Goal: Information Seeking & Learning: Learn about a topic

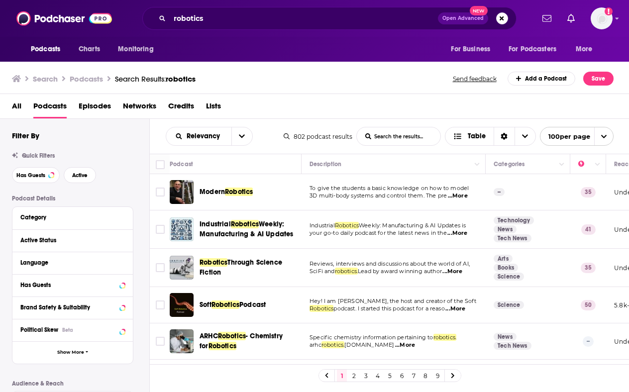
click at [87, 76] on h3 "Podcasts" at bounding box center [86, 78] width 33 height 9
click at [50, 80] on h3 "Search" at bounding box center [45, 78] width 25 height 9
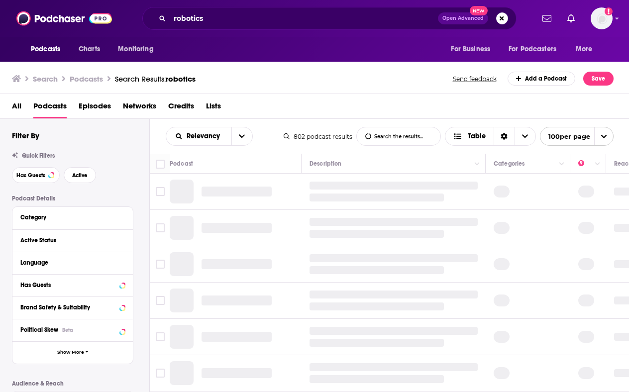
click at [41, 81] on h3 "Search" at bounding box center [45, 78] width 25 height 9
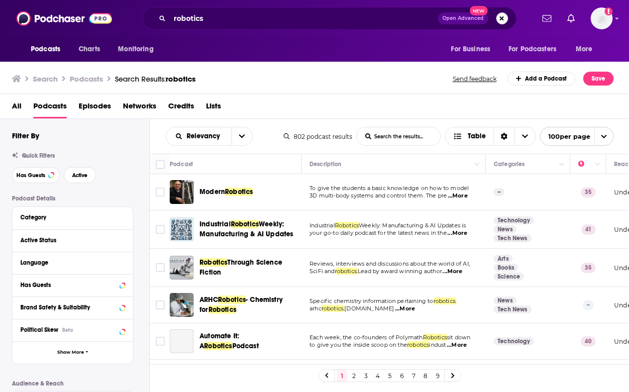
click at [501, 18] on button "Search podcasts, credits, & more..." at bounding box center [502, 18] width 12 height 12
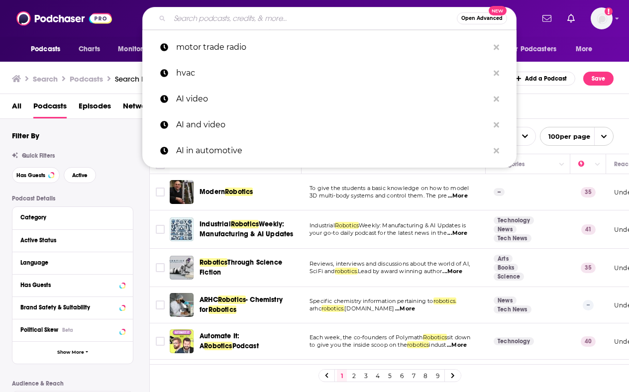
click at [42, 81] on h3 "Search" at bounding box center [45, 78] width 25 height 9
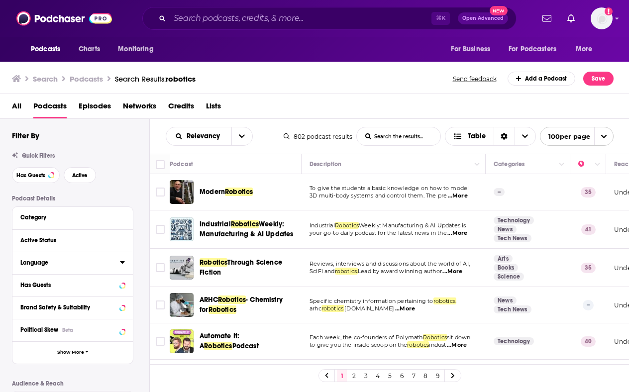
click at [43, 261] on div "Language" at bounding box center [66, 262] width 93 height 7
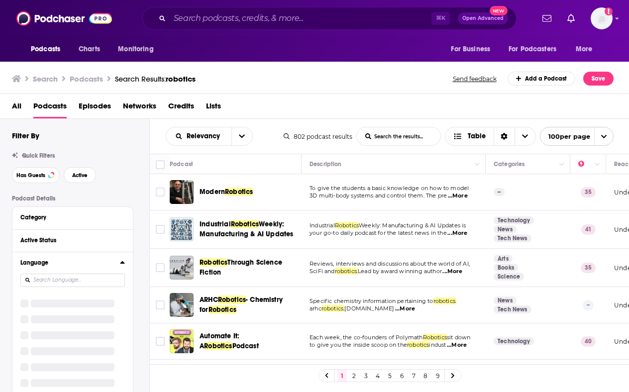
click at [49, 281] on input at bounding box center [72, 280] width 105 height 13
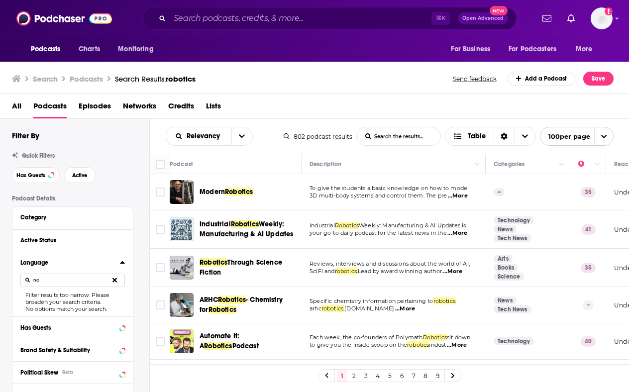
type input "n"
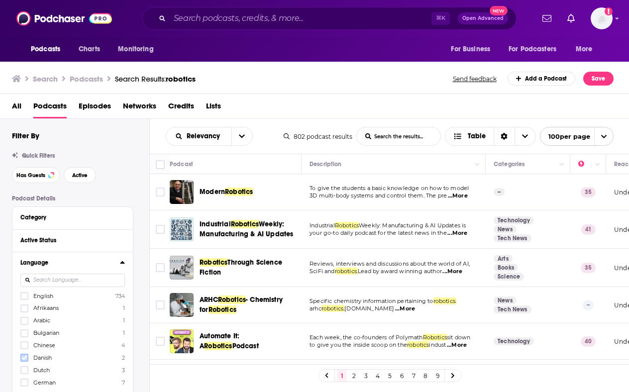
click at [24, 358] on icon at bounding box center [24, 358] width 6 height 4
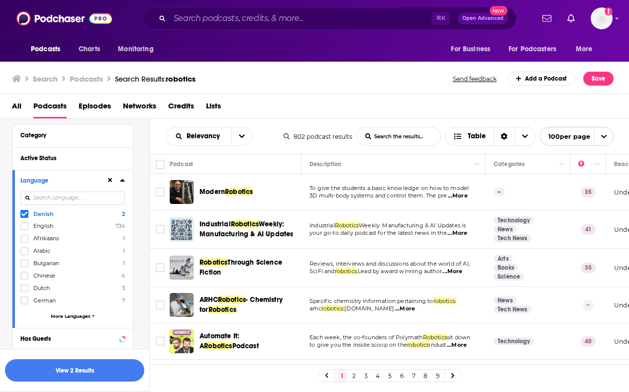
scroll to position [87, 0]
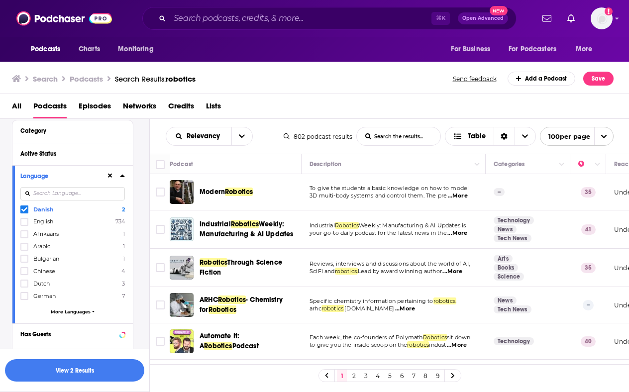
click at [61, 311] on span "More Languages" at bounding box center [71, 311] width 40 height 5
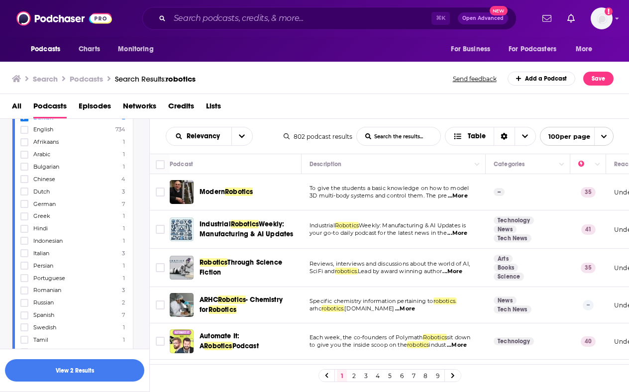
scroll to position [127, 0]
click at [63, 372] on button "View 2 Results" at bounding box center [74, 370] width 139 height 22
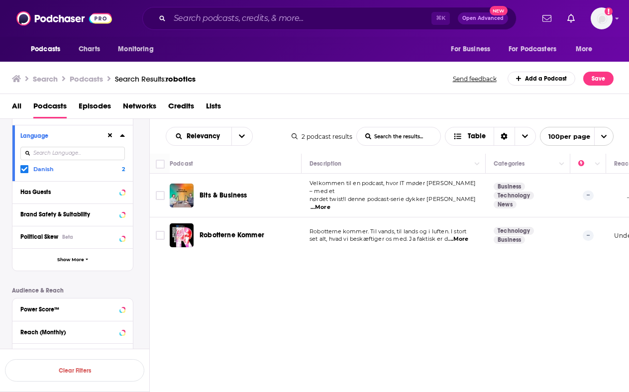
click at [331, 204] on span "...More" at bounding box center [321, 208] width 20 height 8
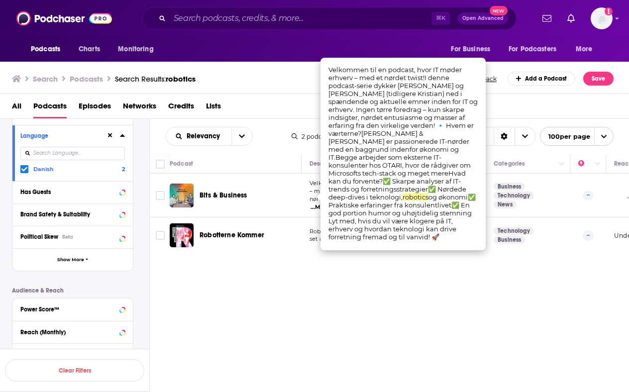
click at [165, 275] on div "Relevancy List Search Input Search the results... Table 2 podcast results List …" at bounding box center [390, 285] width 480 height 332
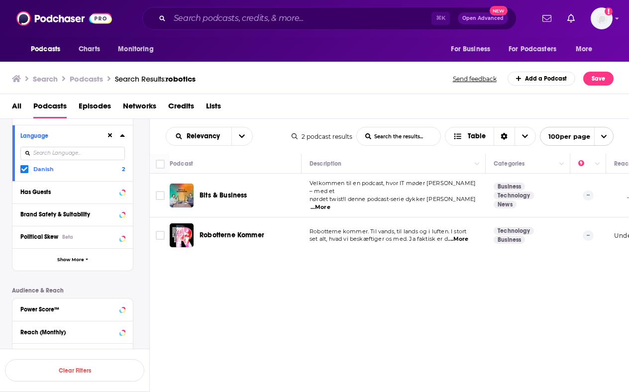
click at [108, 134] on icon at bounding box center [110, 135] width 4 height 4
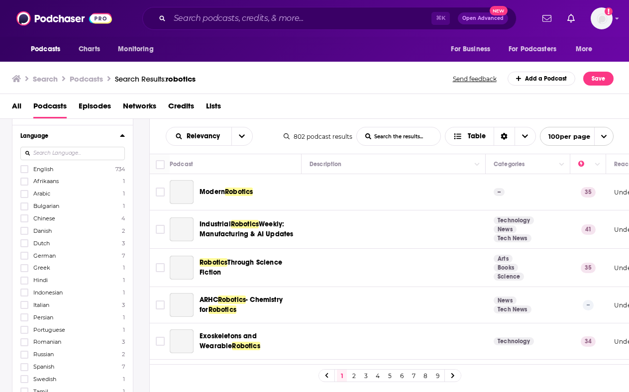
click at [99, 78] on h3 "Podcasts" at bounding box center [86, 78] width 33 height 9
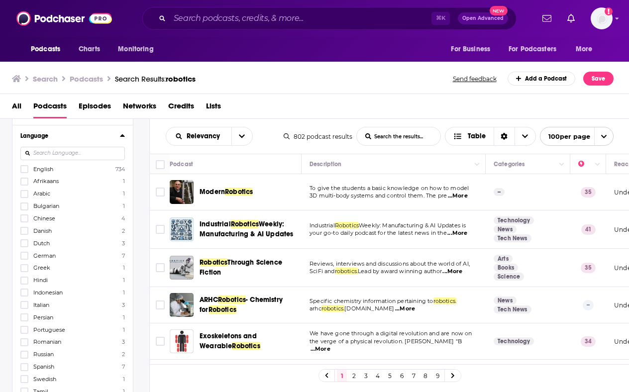
click at [51, 81] on h3 "Search" at bounding box center [45, 78] width 25 height 9
click at [18, 105] on span "All" at bounding box center [16, 108] width 9 height 20
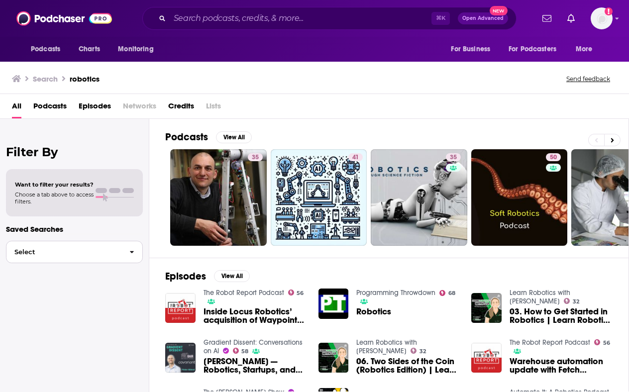
click at [33, 251] on span "Select" at bounding box center [63, 252] width 115 height 6
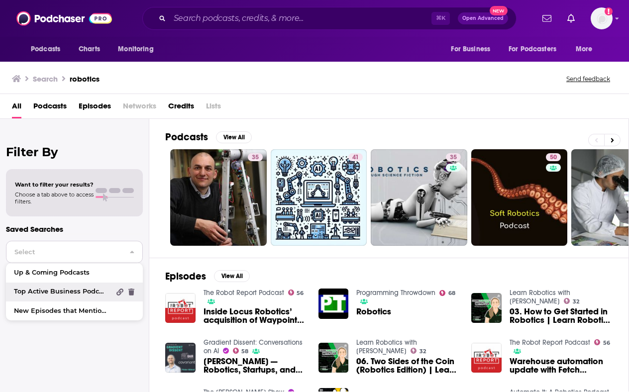
click at [79, 292] on span "Top Active Business Podcasts" at bounding box center [62, 292] width 96 height 6
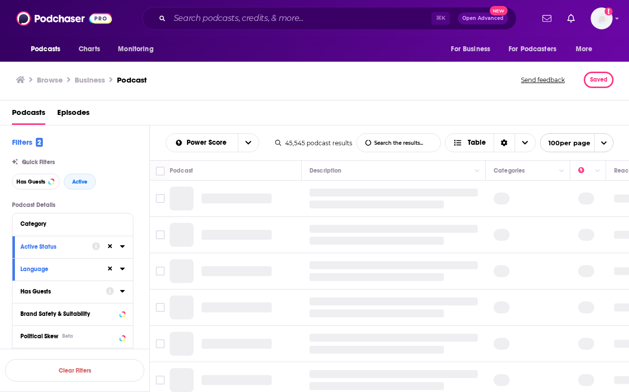
click at [57, 290] on div "Has Guests" at bounding box center [59, 291] width 79 height 7
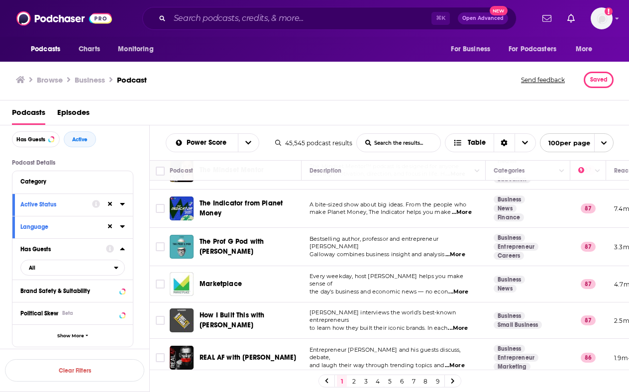
scroll to position [538, 0]
